Goal: Transaction & Acquisition: Purchase product/service

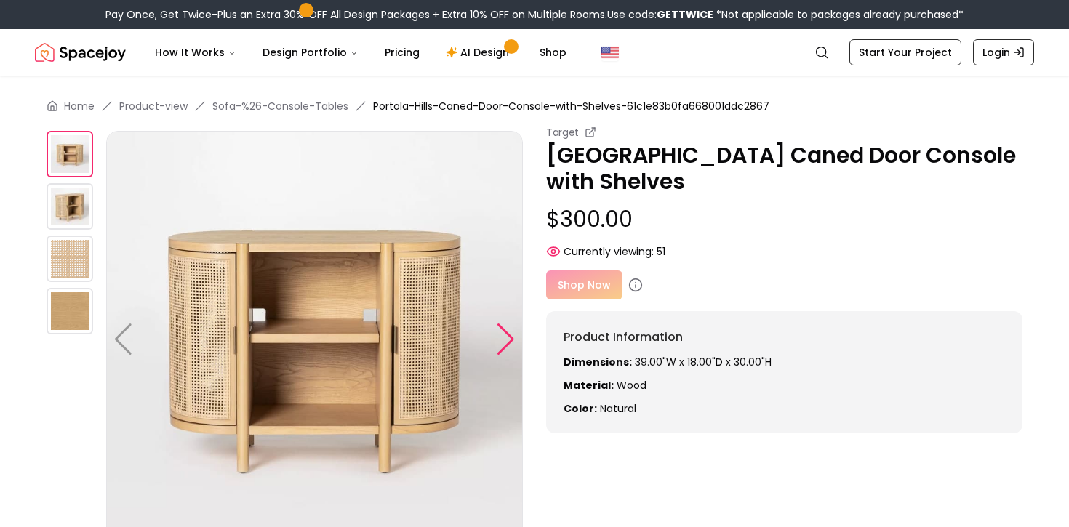
click at [504, 333] on div at bounding box center [506, 340] width 20 height 32
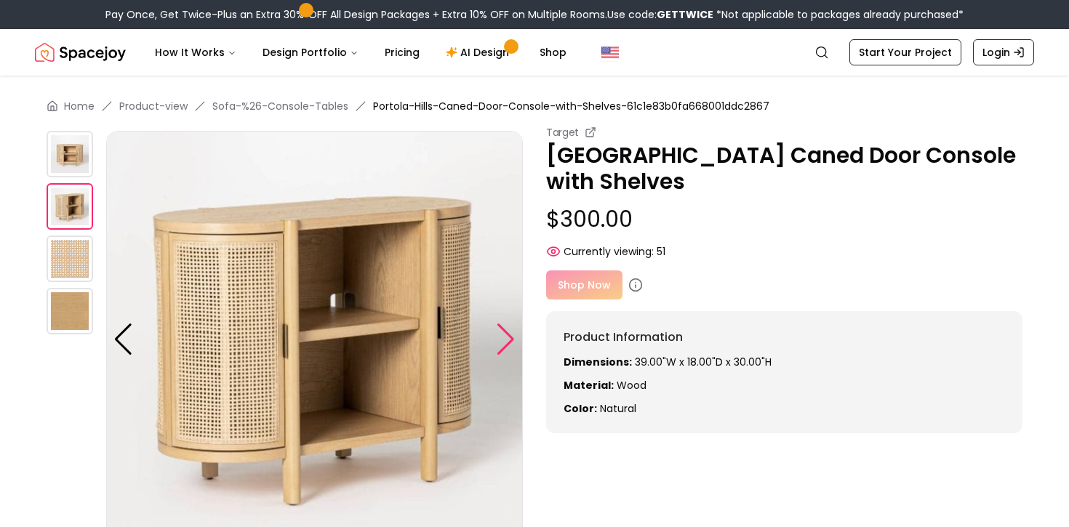
click at [504, 333] on div at bounding box center [506, 340] width 20 height 32
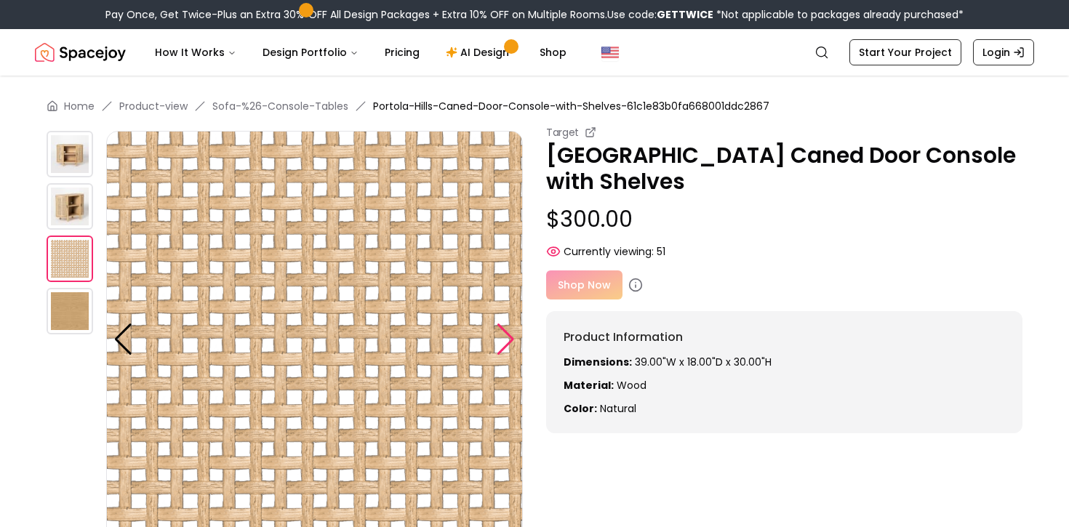
click at [504, 333] on div at bounding box center [506, 340] width 20 height 32
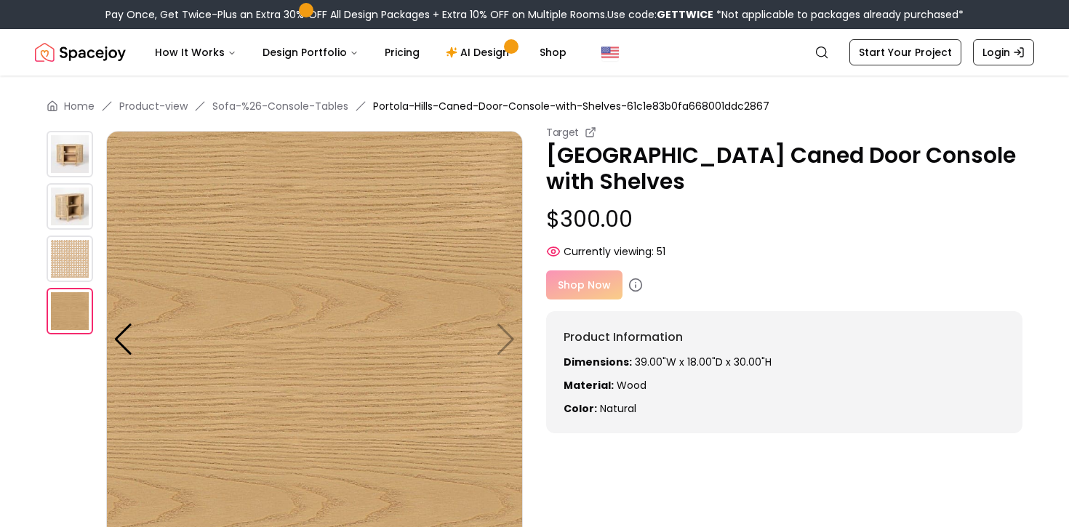
click at [494, 346] on img at bounding box center [314, 339] width 417 height 417
click at [492, 337] on img at bounding box center [314, 339] width 417 height 417
click at [505, 337] on img at bounding box center [314, 339] width 417 height 417
click at [70, 272] on img at bounding box center [70, 259] width 47 height 47
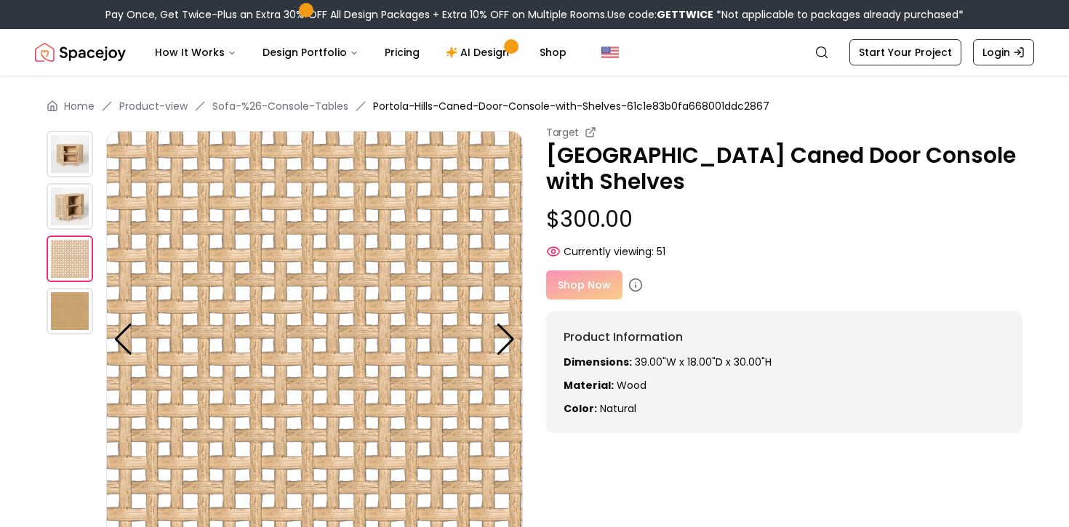
click at [70, 201] on img at bounding box center [70, 206] width 47 height 47
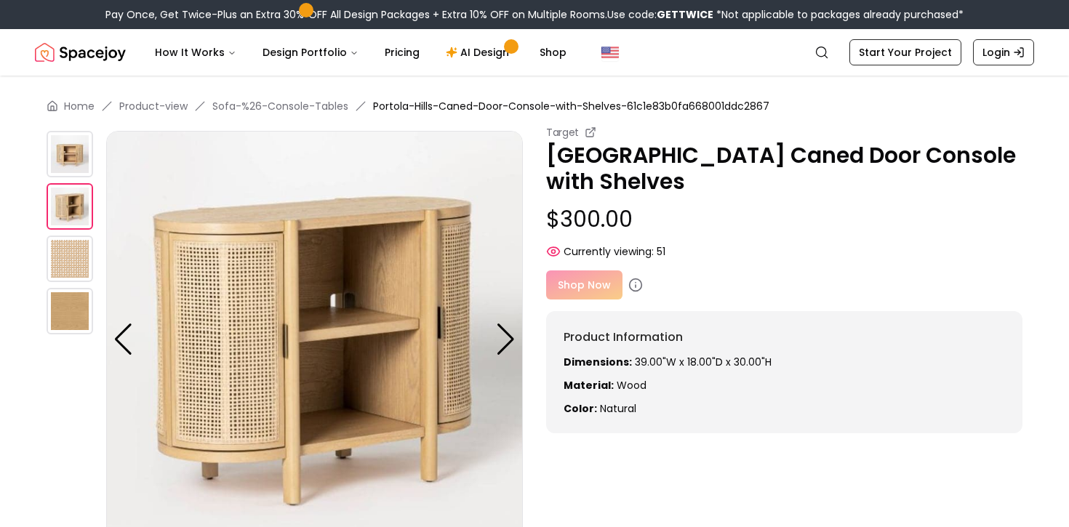
click at [68, 153] on img at bounding box center [70, 154] width 47 height 47
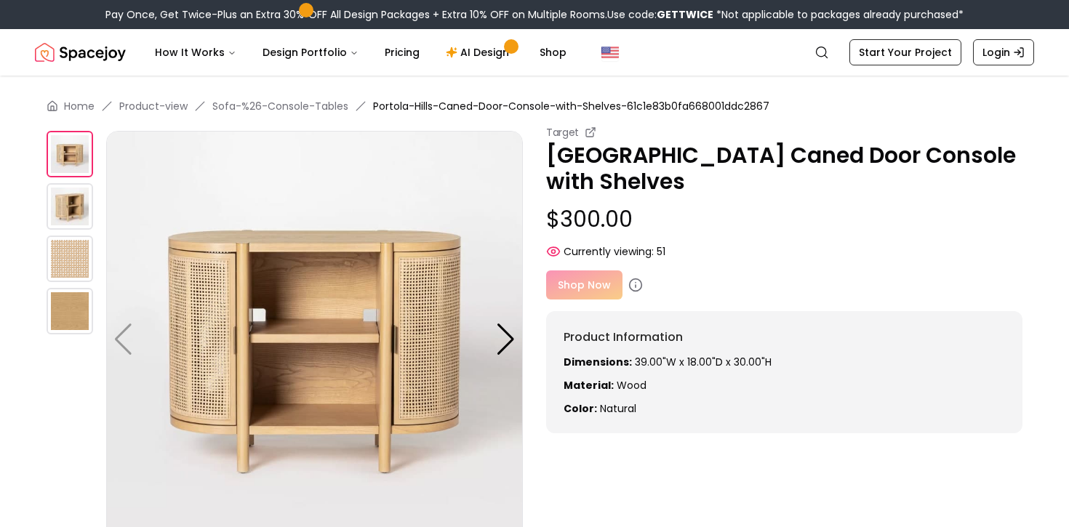
click at [58, 278] on img at bounding box center [70, 259] width 47 height 47
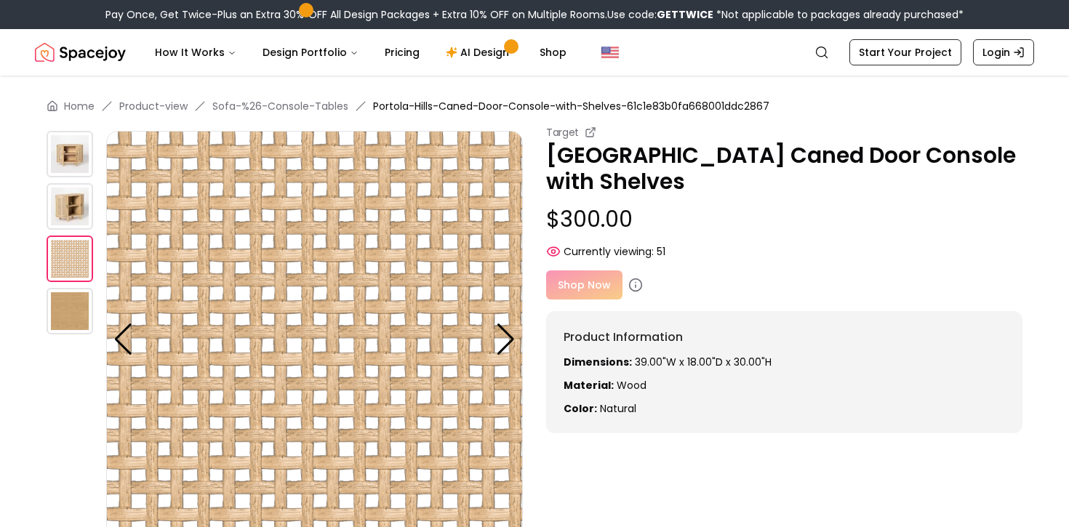
click at [89, 182] on div at bounding box center [77, 339] width 60 height 417
click at [75, 202] on img at bounding box center [70, 206] width 47 height 47
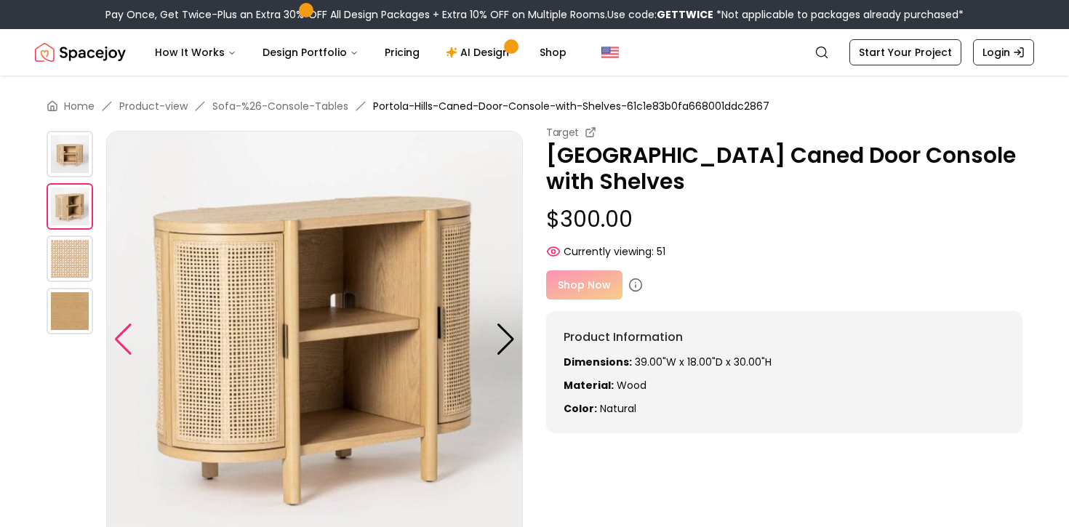
click at [126, 333] on div at bounding box center [123, 340] width 20 height 32
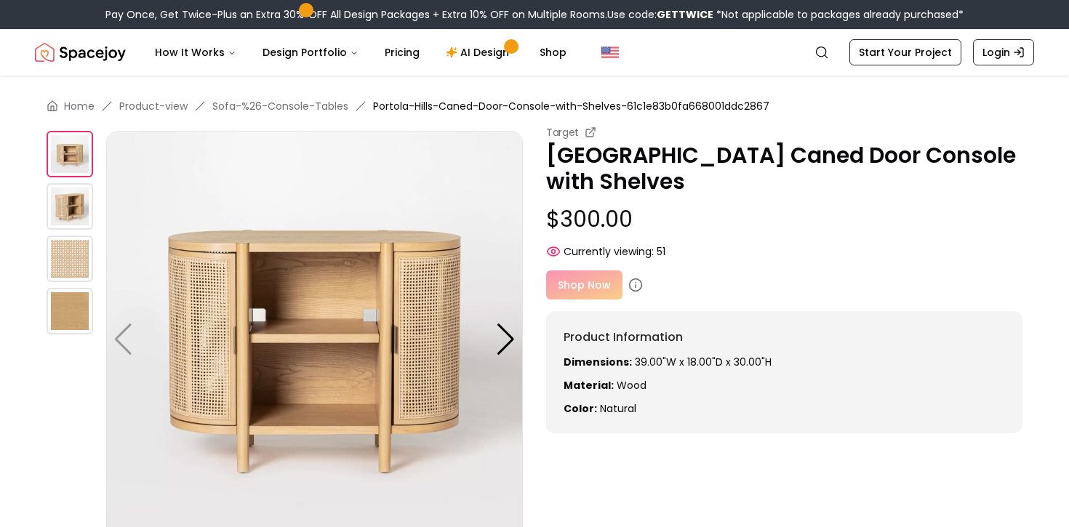
click at [127, 333] on img at bounding box center [314, 339] width 417 height 417
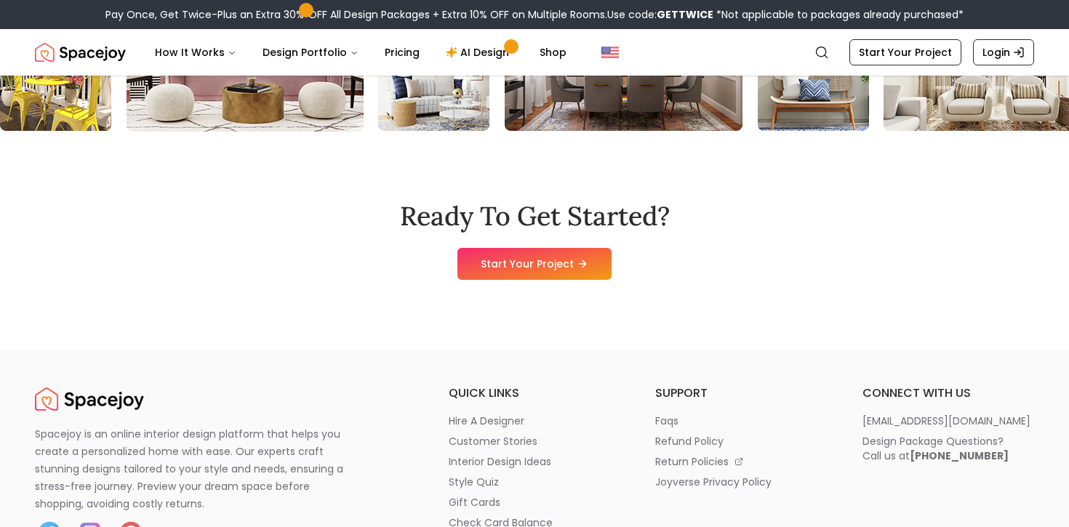
scroll to position [1920, 0]
